Goal: Transaction & Acquisition: Purchase product/service

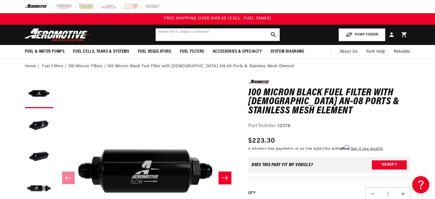
click at [205, 31] on input "text" at bounding box center [218, 34] width 124 height 13
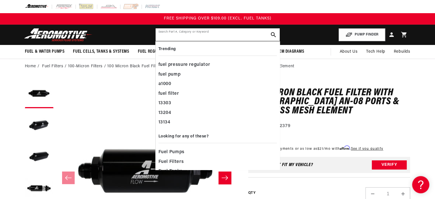
paste input "18421"
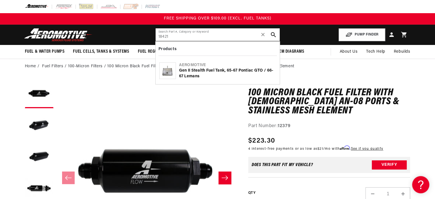
type input "18421"
click at [198, 74] on div "Gen II Stealth Fuel Tank, 65-67 Pontiac GTO / 66-67 Lemans" at bounding box center [227, 73] width 97 height 11
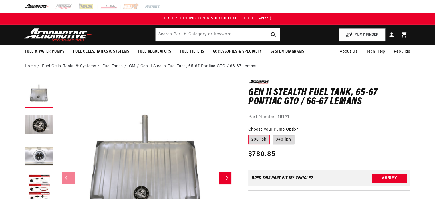
click at [281, 139] on label "340 lph" at bounding box center [284, 139] width 22 height 9
click at [325, 139] on fieldset "Choose your Pump Option: 200 lph 340 lph" at bounding box center [329, 135] width 162 height 18
click at [285, 138] on label "340 lph" at bounding box center [284, 139] width 22 height 9
click at [273, 134] on input "340 lph" at bounding box center [273, 134] width 0 height 0
radio input "true"
